Goal: Contribute content: Add original content to the website for others to see

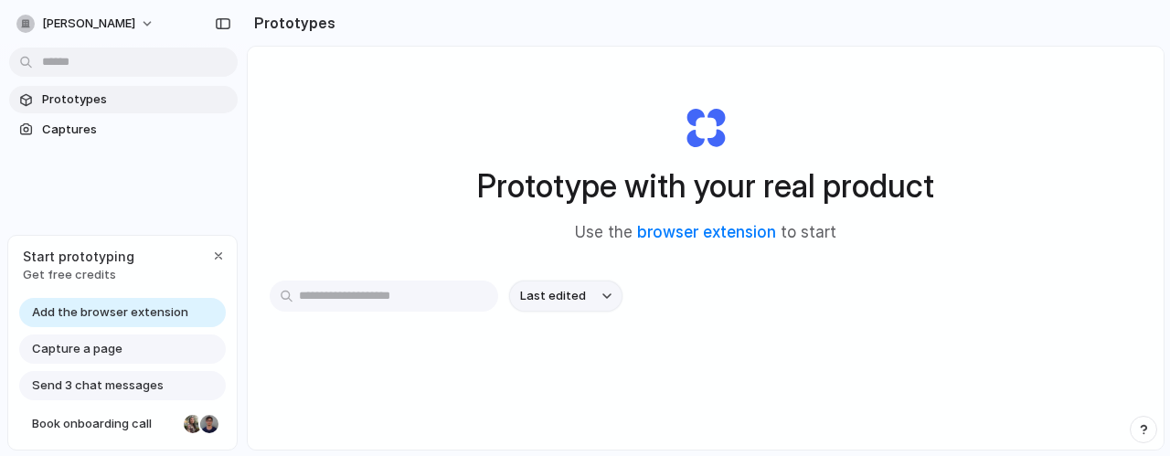
click at [569, 291] on span "Last edited" at bounding box center [553, 296] width 66 height 18
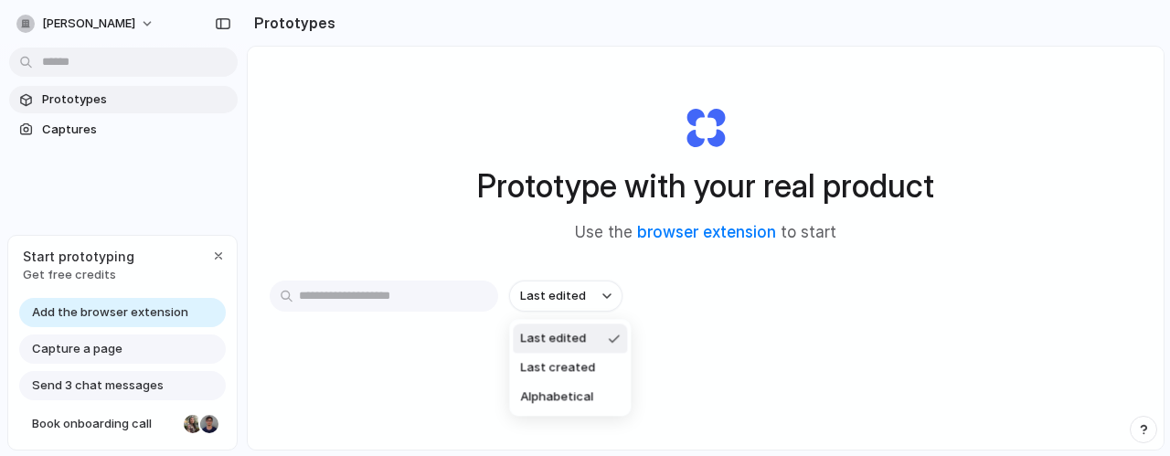
click at [770, 273] on div "Last edited Last created Alphabetical" at bounding box center [585, 228] width 1170 height 456
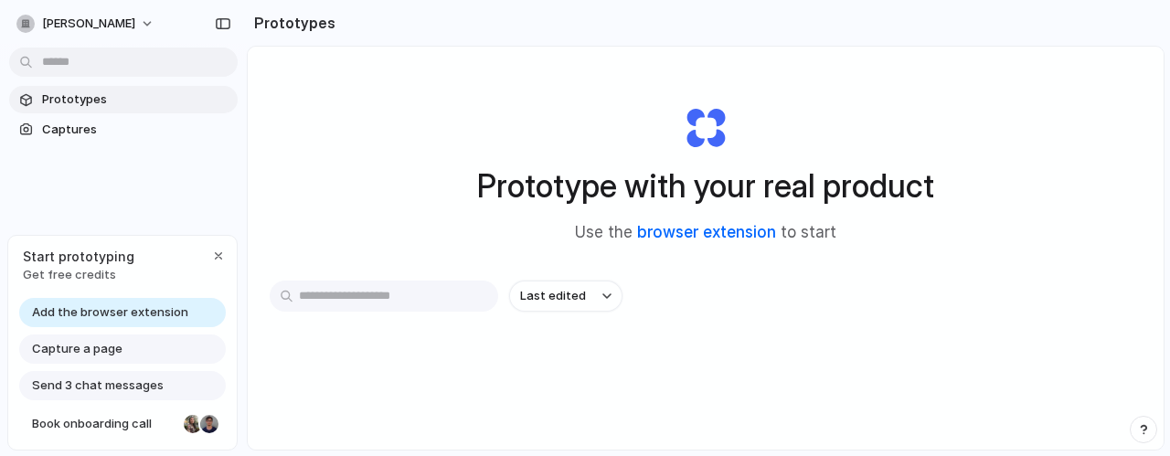
click at [732, 229] on link "browser extension" at bounding box center [706, 232] width 139 height 18
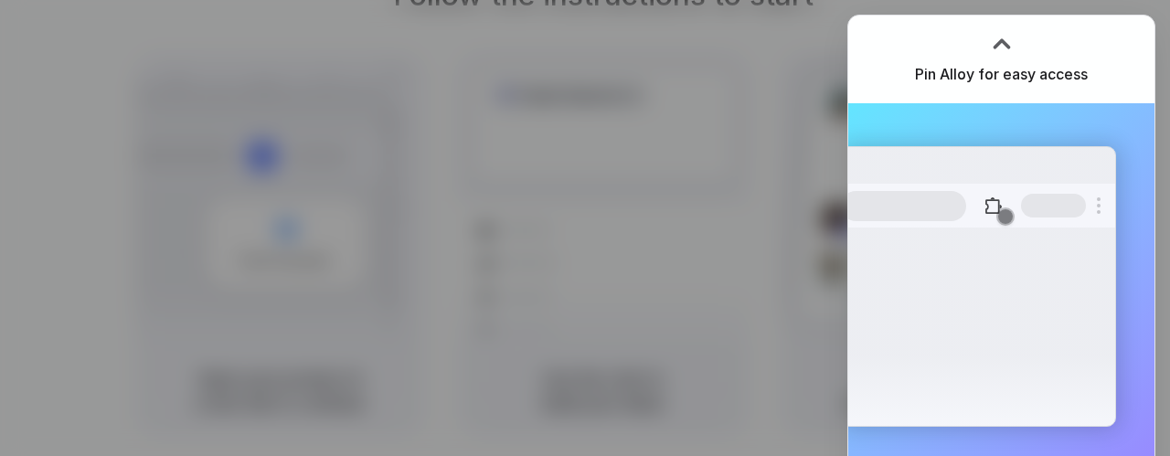
drag, startPoint x: 1034, startPoint y: 61, endPoint x: 1021, endPoint y: 51, distance: 16.3
click at [1033, 62] on div "Pin Alloy for easy access" at bounding box center [1001, 60] width 306 height 88
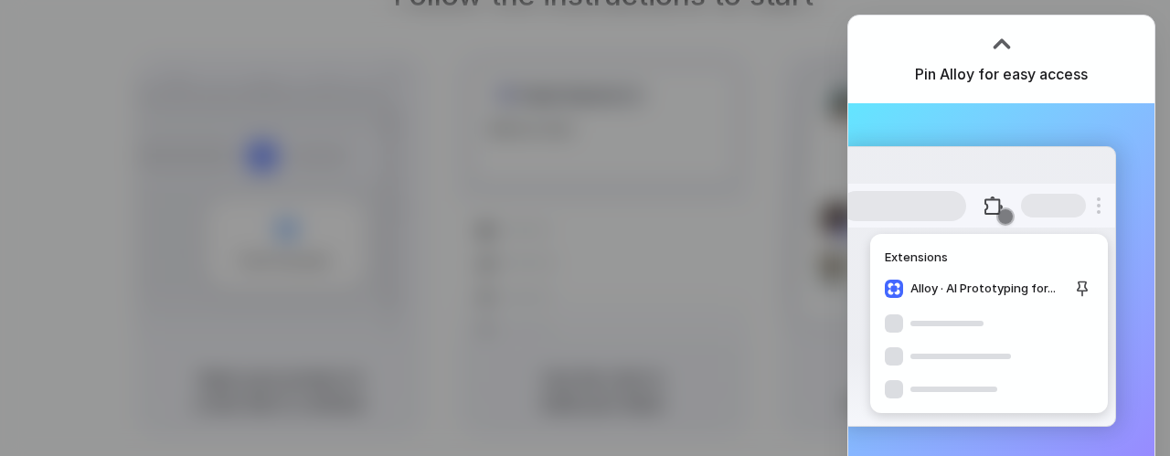
click at [1004, 43] on div at bounding box center [1001, 43] width 27 height 27
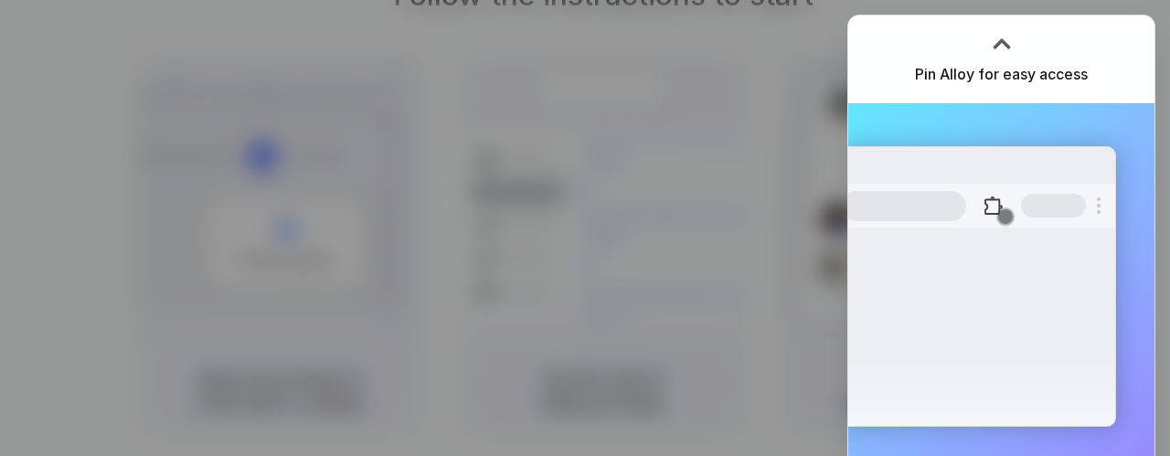
click at [1016, 82] on h3 "Pin Alloy for easy access" at bounding box center [1001, 74] width 173 height 22
drag, startPoint x: 1032, startPoint y: 184, endPoint x: 997, endPoint y: 217, distance: 47.8
click at [1011, 187] on div at bounding box center [978, 206] width 274 height 44
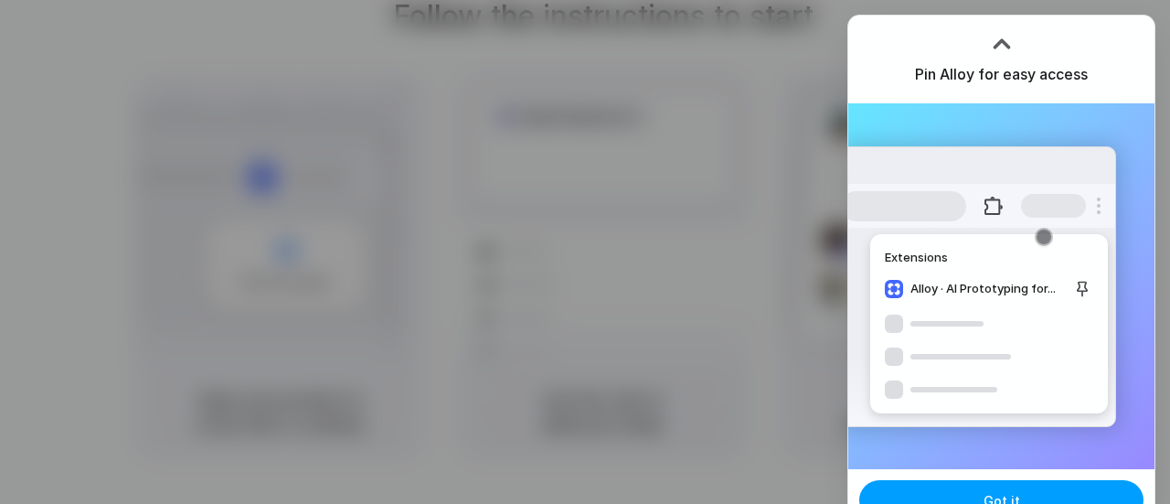
click at [1015, 455] on button "Got it" at bounding box center [1001, 500] width 284 height 40
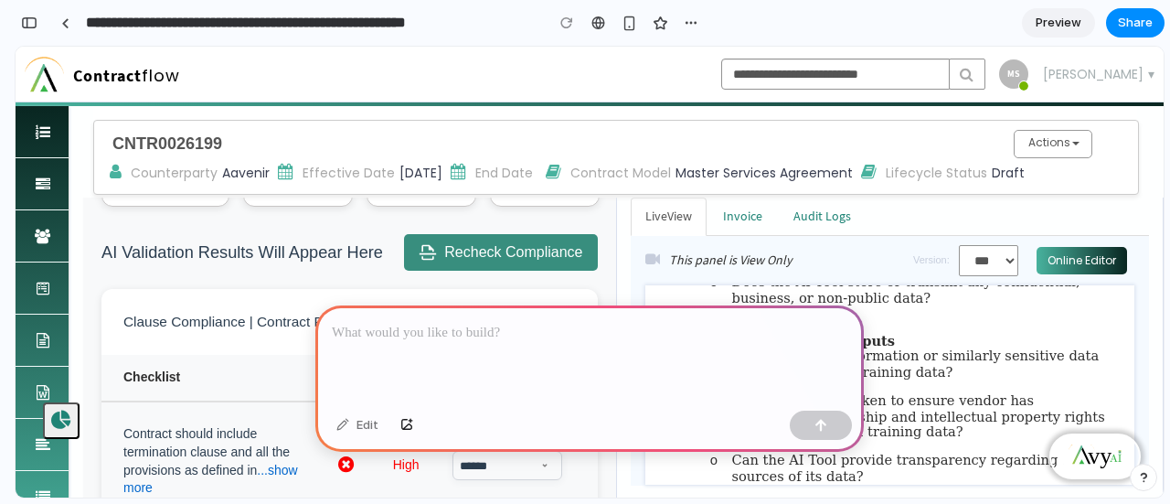
scroll to position [366, 0]
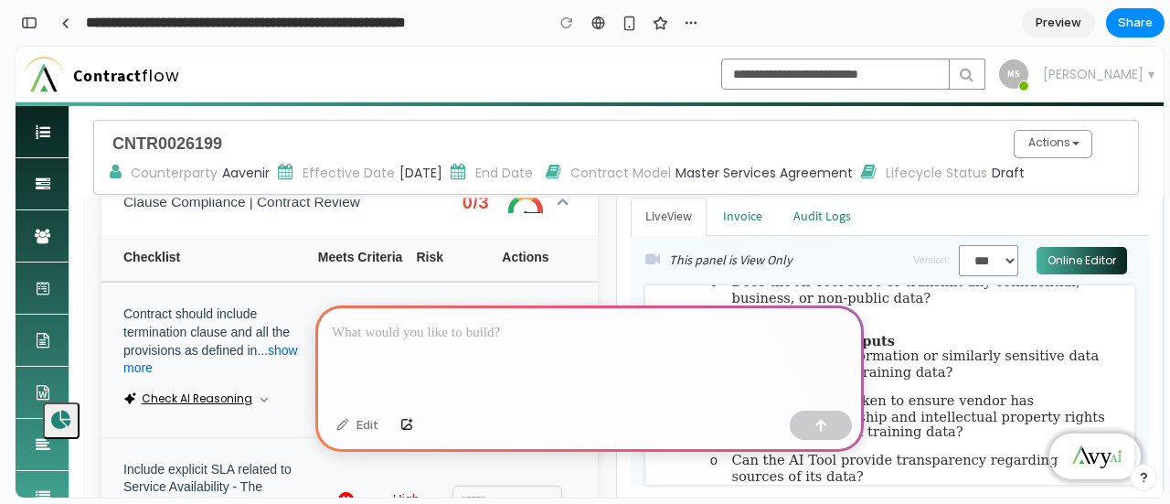
click at [395, 305] on div at bounding box center [589, 354] width 548 height 98
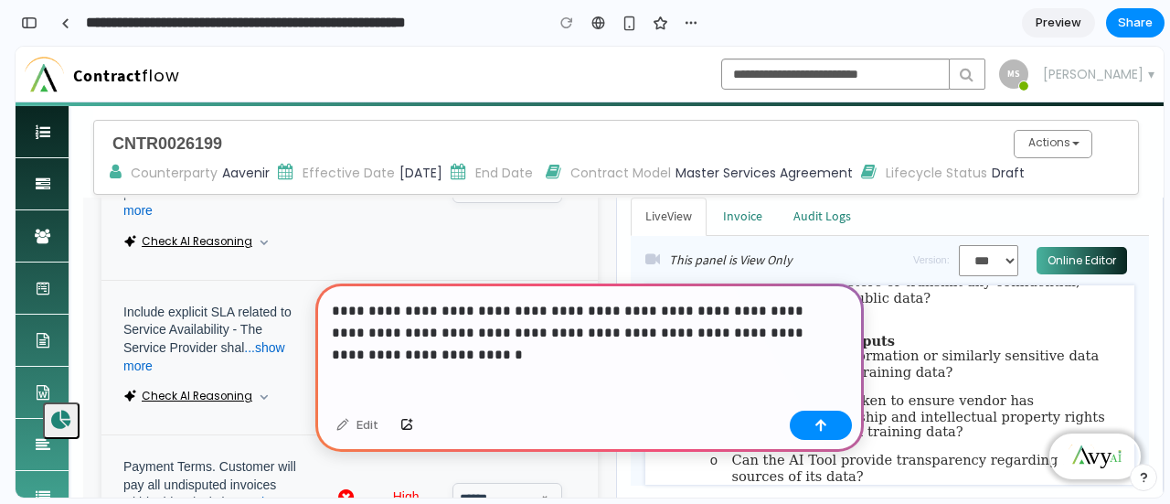
scroll to position [548, 0]
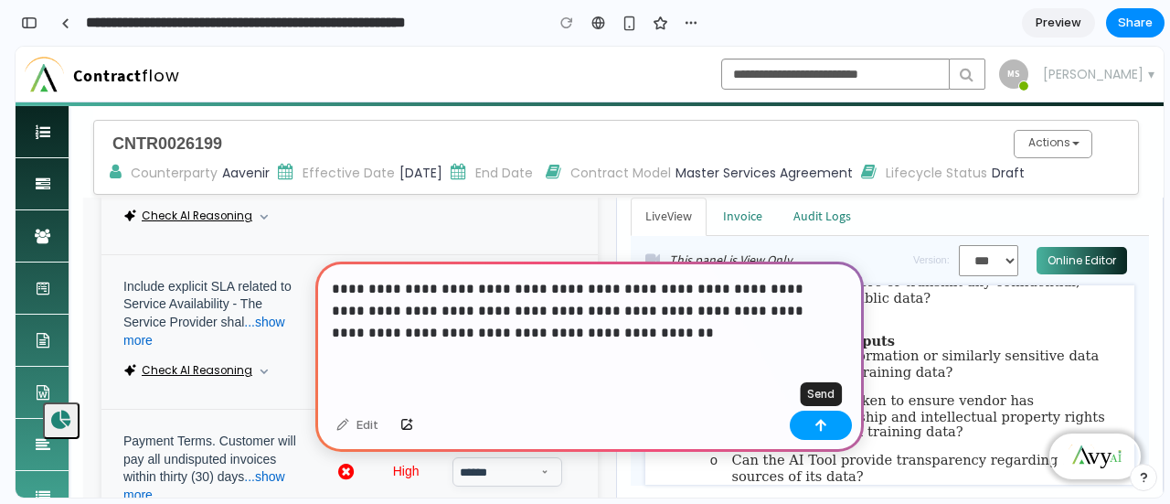
click at [833, 432] on button "button" at bounding box center [821, 424] width 62 height 29
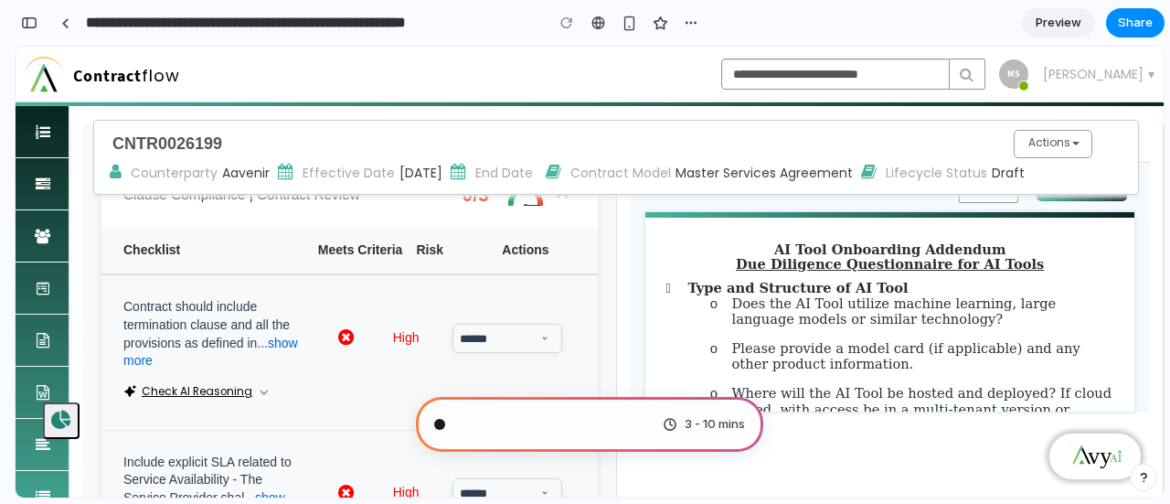
scroll to position [183, 0]
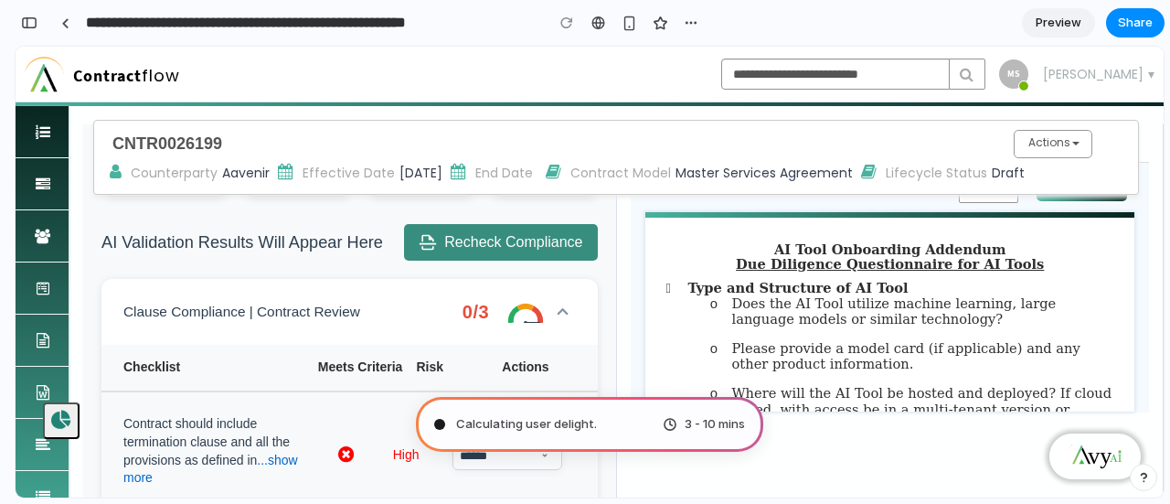
type input "**********"
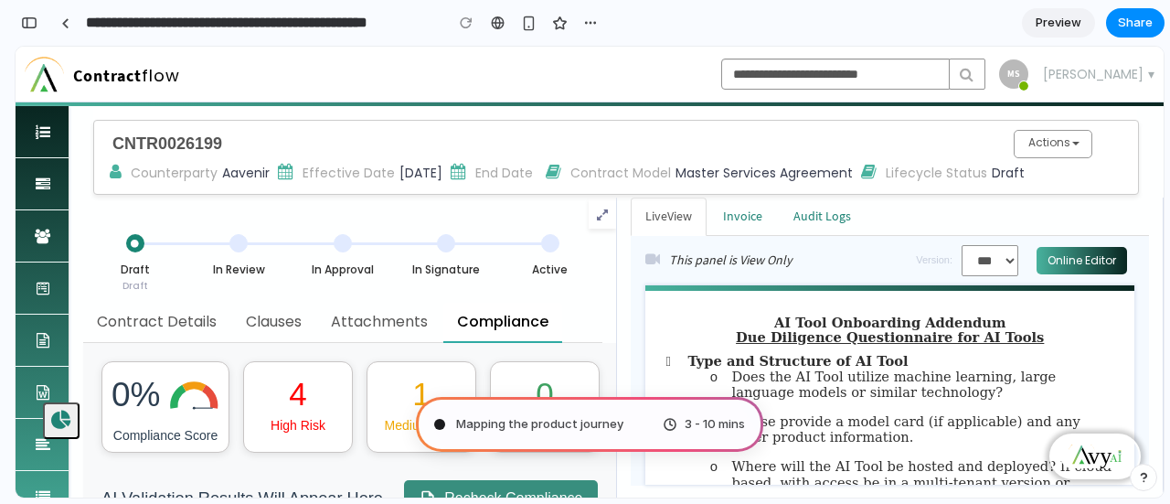
scroll to position [320, 0]
